Goal: Task Accomplishment & Management: Use online tool/utility

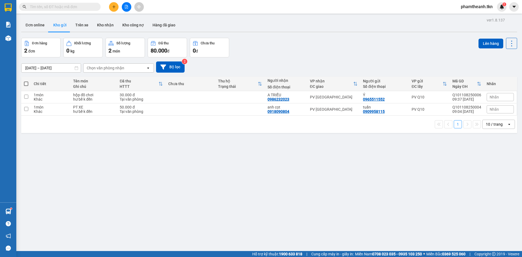
click at [56, 24] on button "Kho gửi" at bounding box center [60, 24] width 22 height 13
click at [79, 25] on button "Trên xe" at bounding box center [82, 24] width 22 height 13
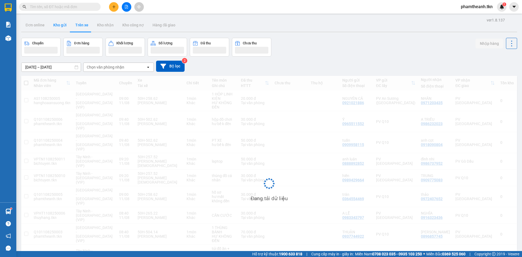
click at [60, 24] on button "Kho gửi" at bounding box center [60, 24] width 22 height 13
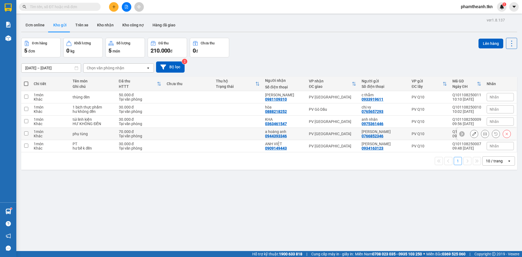
click at [173, 134] on td at bounding box center [188, 134] width 49 height 12
checkbox input "true"
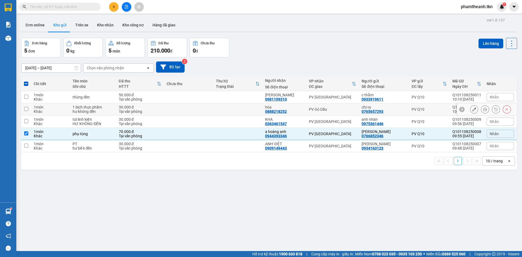
click at [186, 113] on td at bounding box center [188, 109] width 49 height 12
checkbox input "true"
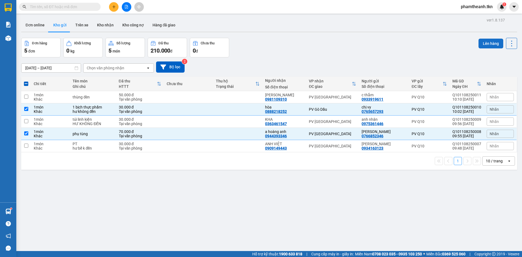
click at [488, 46] on button "Lên hàng" at bounding box center [490, 44] width 25 height 10
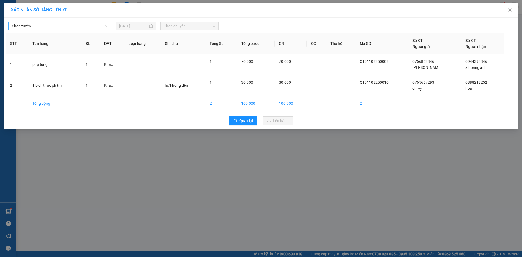
click at [89, 23] on span "Chọn tuyến" at bounding box center [60, 26] width 96 height 8
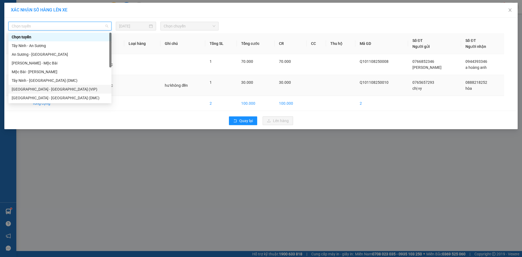
click at [68, 90] on div "[GEOGRAPHIC_DATA] - [GEOGRAPHIC_DATA] (VIP)" at bounding box center [60, 89] width 96 height 6
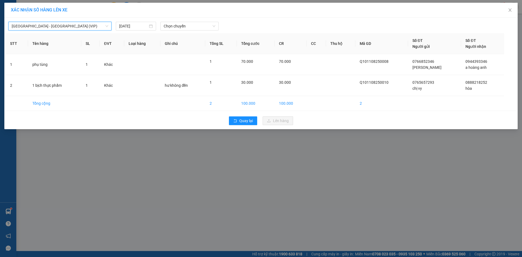
click at [184, 32] on div "[GEOGRAPHIC_DATA] - [GEOGRAPHIC_DATA] (VIP) [GEOGRAPHIC_DATA] - [GEOGRAPHIC_DAT…" at bounding box center [260, 73] width 513 height 111
click at [187, 30] on span "Chọn chuyến" at bounding box center [190, 26] width 52 height 8
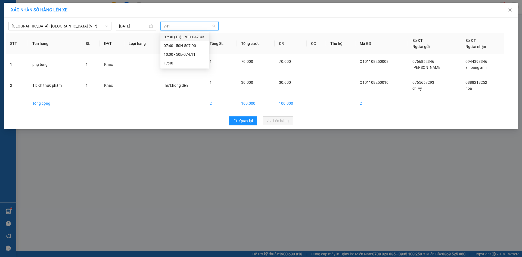
type input "7411"
click at [191, 38] on div "10:00 - 50E-074.11" at bounding box center [185, 37] width 42 height 6
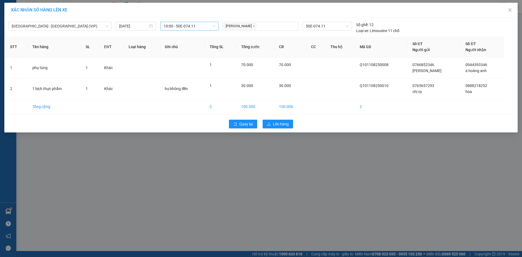
click at [286, 118] on div "Quay lại Lên hàng" at bounding box center [261, 124] width 510 height 14
click at [290, 123] on button "Lên hàng" at bounding box center [278, 124] width 30 height 9
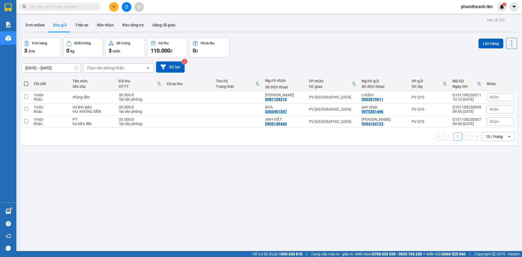
click at [141, 179] on div "ver 1.8.137 Đơn online Kho gửi Trên xe Kho nhận Kho công nợ Hàng đã giao Đơn hà…" at bounding box center [269, 144] width 500 height 257
click at [129, 122] on div "Tại văn phòng" at bounding box center [140, 124] width 43 height 4
checkbox input "true"
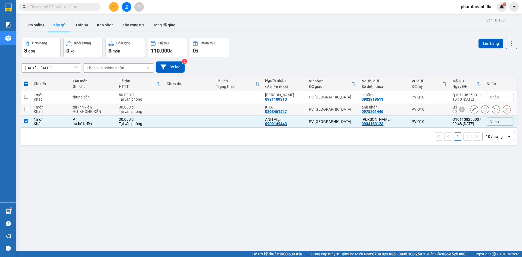
click at [125, 111] on div "Tại văn phòng" at bounding box center [140, 111] width 43 height 4
checkbox input "true"
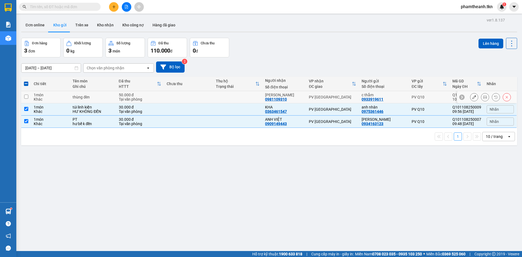
click at [119, 94] on td "50.000 đ Tại văn phòng" at bounding box center [140, 97] width 48 height 12
checkbox input "true"
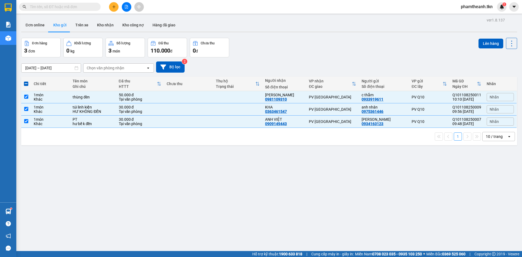
click at [188, 142] on div "1 10 / trang open" at bounding box center [269, 136] width 496 height 17
